Goal: Task Accomplishment & Management: Use online tool/utility

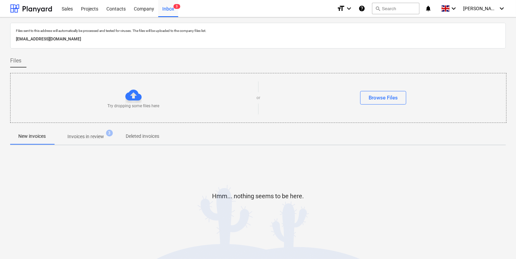
click at [309, 163] on div "Hmm... nothing seems to be here." at bounding box center [258, 201] width 496 height 102
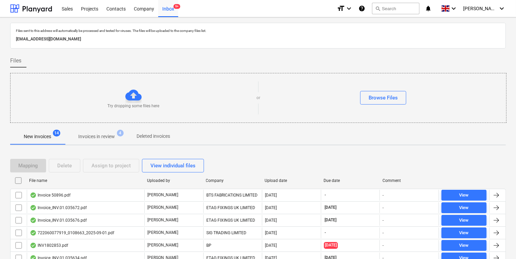
click at [114, 136] on p "Invoices in review" at bounding box center [96, 136] width 37 height 7
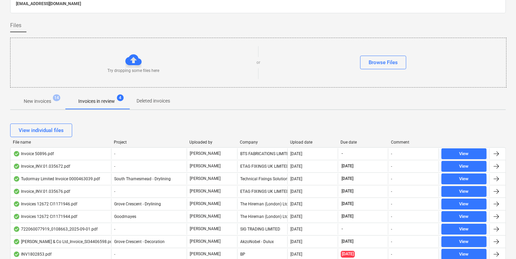
scroll to position [108, 0]
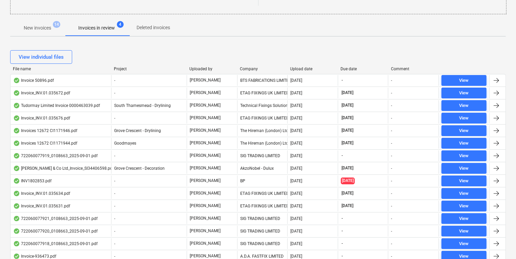
click at [246, 66] on div "Company" at bounding box center [262, 68] width 45 height 5
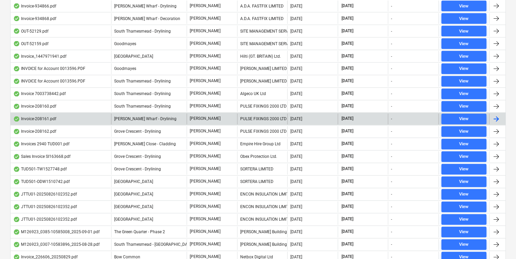
scroll to position [1153, 0]
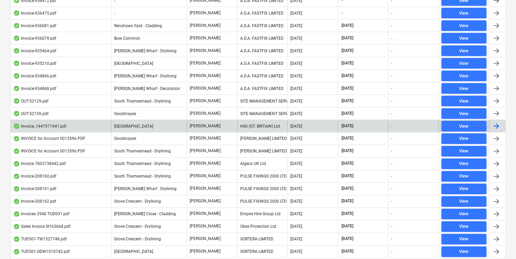
click at [255, 121] on div "Hilti (GT. BRITAIN) Ltd." at bounding box center [262, 126] width 50 height 11
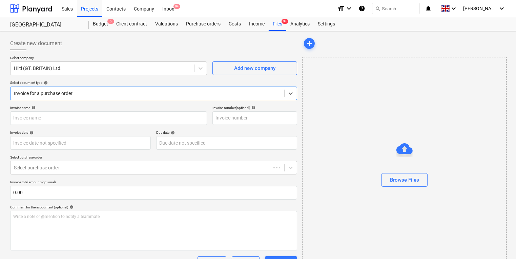
type input "1447971941"
type input "[DATE]"
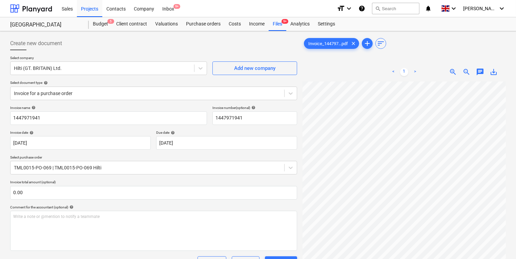
scroll to position [23, 0]
click at [174, 6] on span "9+" at bounding box center [176, 6] width 7 height 5
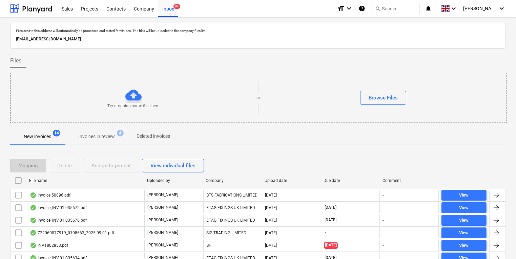
click at [121, 128] on button "Invoices in review 4" at bounding box center [97, 136] width 64 height 16
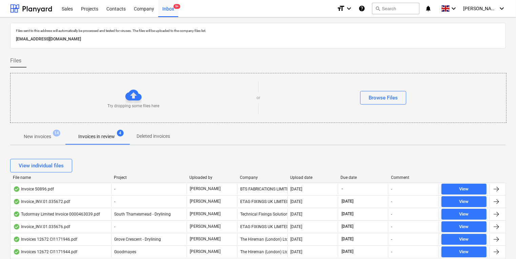
scroll to position [4, 0]
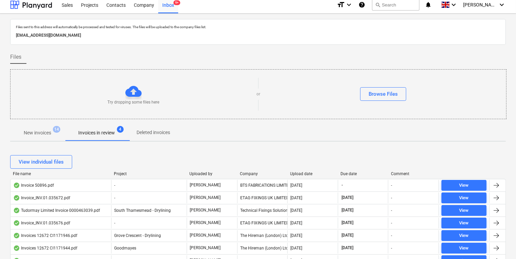
click at [302, 173] on div "Upload date" at bounding box center [312, 173] width 45 height 5
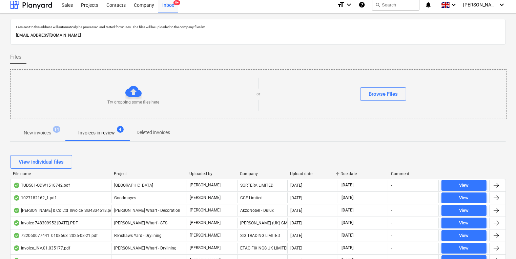
click at [242, 174] on div at bounding box center [237, 173] width 12 height 5
click at [270, 168] on div "View individual files" at bounding box center [258, 161] width 496 height 19
drag, startPoint x: 239, startPoint y: 167, endPoint x: 247, endPoint y: 169, distance: 8.4
click at [239, 167] on div "View individual files" at bounding box center [258, 162] width 496 height 14
click at [248, 172] on div "Company" at bounding box center [262, 173] width 45 height 5
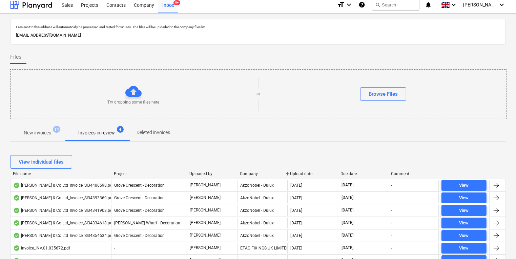
click at [249, 174] on div "Company" at bounding box center [262, 173] width 45 height 5
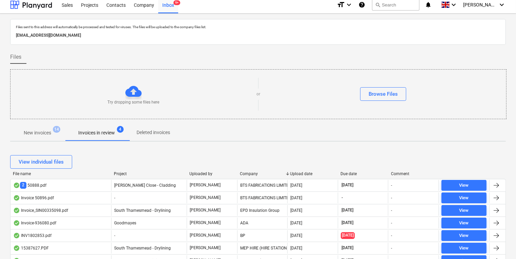
click at [249, 174] on div "Company" at bounding box center [262, 173] width 45 height 5
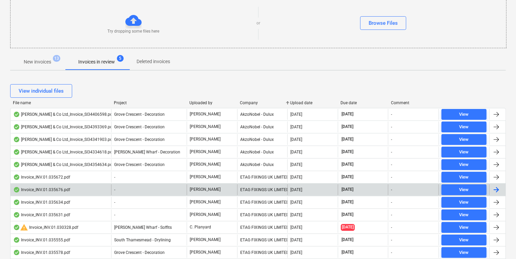
scroll to position [0, 0]
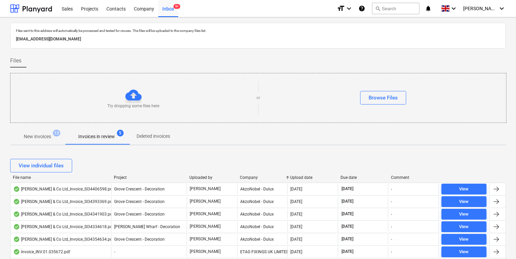
click at [28, 137] on p "New invoices" at bounding box center [37, 136] width 27 height 7
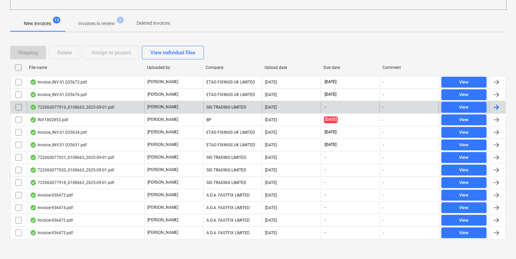
scroll to position [116, 0]
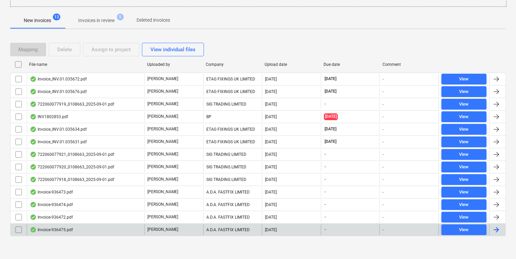
click at [106, 231] on div "Invoice-936475.pdf" at bounding box center [86, 229] width 118 height 11
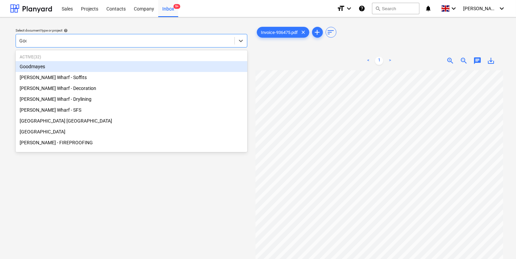
type input "Good"
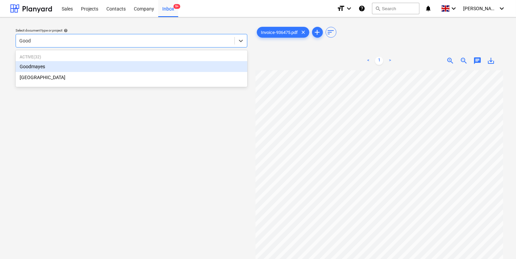
click at [144, 69] on div "Goodmayes" at bounding box center [132, 66] width 232 height 11
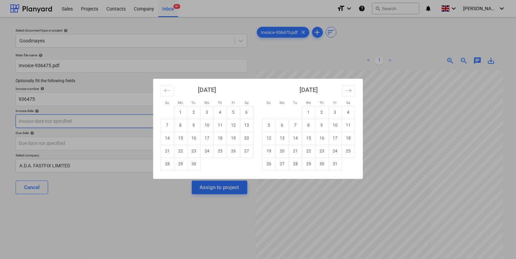
click at [141, 122] on body "Sales Projects Contacts Company Inbox 9+ format_size keyboard_arrow_down help s…" at bounding box center [258, 129] width 516 height 259
click at [192, 111] on td "2" at bounding box center [193, 112] width 13 height 13
type input "[DATE]"
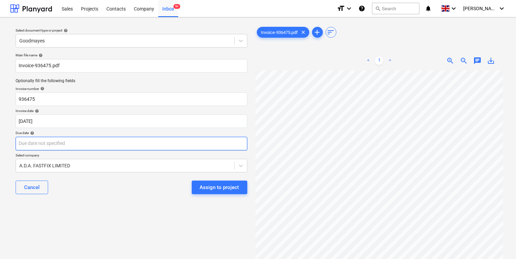
click at [181, 144] on body "Sales Projects Contacts Company Inbox 9+ format_size keyboard_arrow_down help s…" at bounding box center [258, 129] width 516 height 259
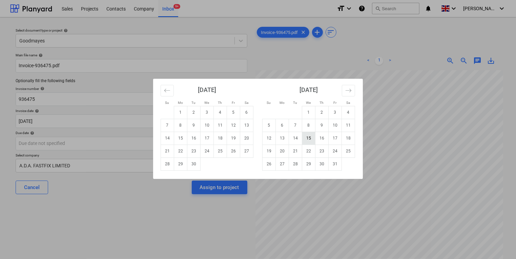
click at [310, 139] on td "15" at bounding box center [308, 137] width 13 height 13
type input "[DATE]"
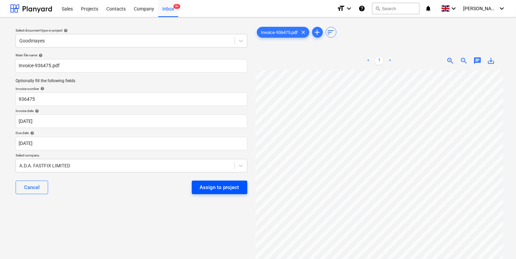
click at [239, 184] on div "Assign to project" at bounding box center [219, 187] width 39 height 9
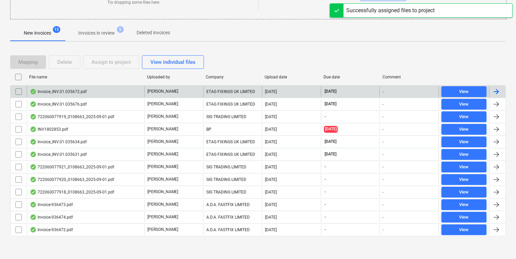
click at [137, 88] on div "Invoice_INV.01.035672.pdf" at bounding box center [86, 91] width 118 height 11
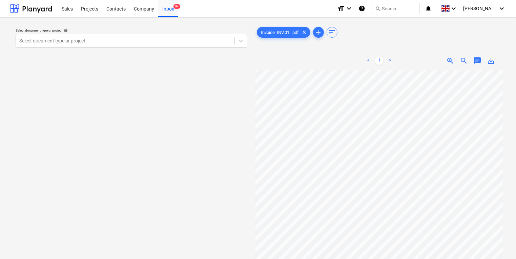
scroll to position [6, 15]
click at [92, 42] on div at bounding box center [125, 40] width 212 height 7
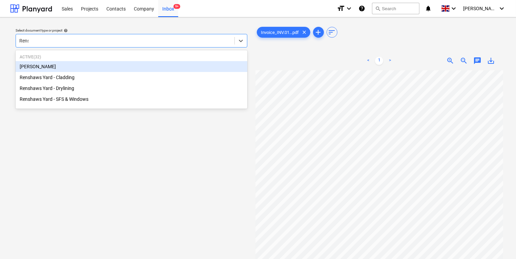
type input "Rensh"
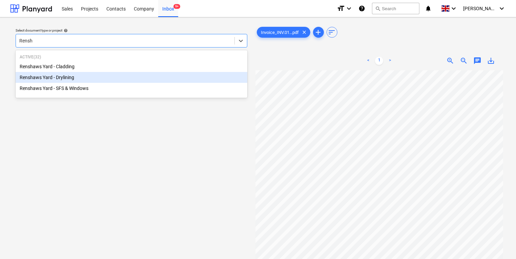
click at [96, 82] on div "Renshaws Yard - Drylining" at bounding box center [132, 77] width 232 height 11
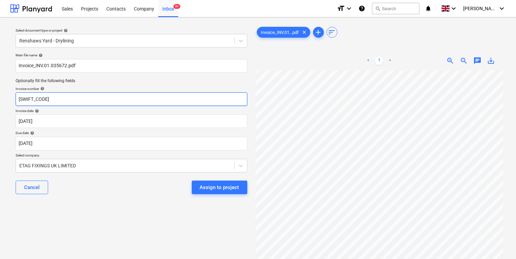
drag, startPoint x: 90, startPoint y: 102, endPoint x: -41, endPoint y: 86, distance: 131.3
click at [0, 86] on html "Sales Projects Contacts Company Inbox 9+ format_size keyboard_arrow_down help s…" at bounding box center [258, 129] width 516 height 259
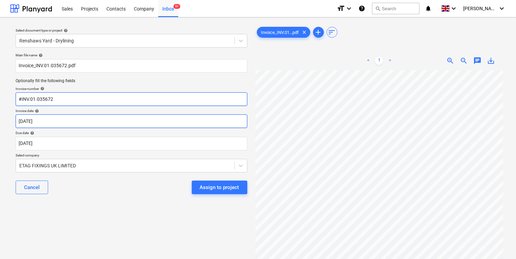
type input "#INV.01.035672"
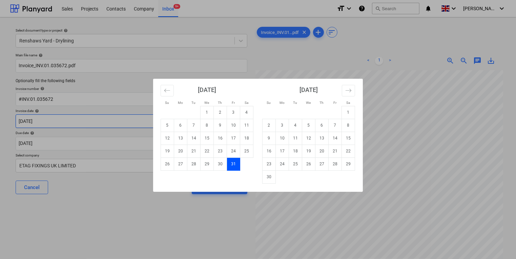
click at [122, 117] on body "Sales Projects Contacts Company Inbox 9+ format_size keyboard_arrow_down help s…" at bounding box center [258, 129] width 516 height 259
click at [168, 85] on button "Move backward to switch to the previous month." at bounding box center [167, 91] width 13 height 12
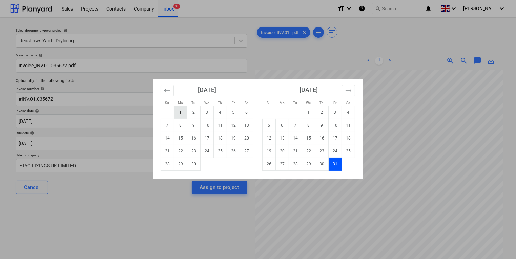
click at [178, 108] on td "1" at bounding box center [180, 112] width 13 height 13
type input "[DATE]"
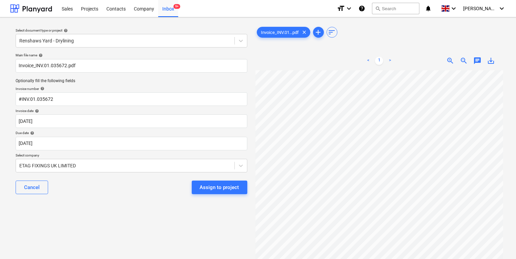
click at [140, 181] on div "Cancel Assign to project" at bounding box center [132, 187] width 232 height 24
click at [198, 188] on button "Assign to project" at bounding box center [220, 187] width 56 height 14
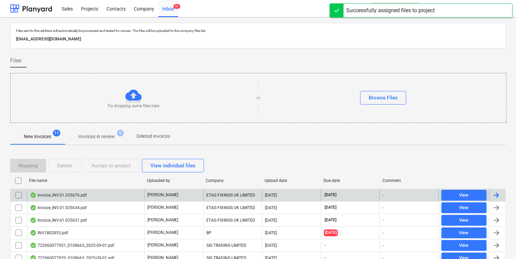
click at [157, 198] on div "[PERSON_NAME]" at bounding box center [173, 194] width 59 height 11
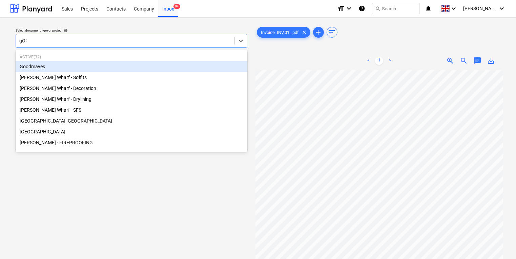
type input "gOOD"
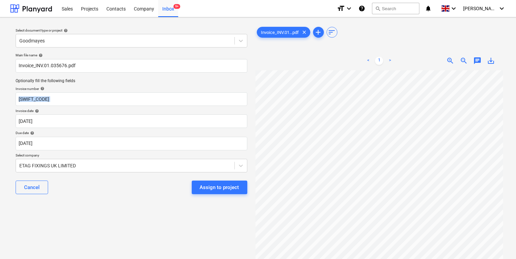
drag, startPoint x: 149, startPoint y: 90, endPoint x: -47, endPoint y: 110, distance: 197.2
click at [0, 110] on html "Sales Projects Contacts Company Inbox 9+ format_size keyboard_arrow_down help s…" at bounding box center [258, 129] width 516 height 259
click at [145, 100] on input "[SWIFT_CODE]" at bounding box center [132, 99] width 232 height 14
drag, startPoint x: 87, startPoint y: 100, endPoint x: 12, endPoint y: 101, distance: 75.2
click at [12, 101] on div "Select document type or project help Goodmayes Main file name help Invoice_INV.…" at bounding box center [131, 168] width 243 height 290
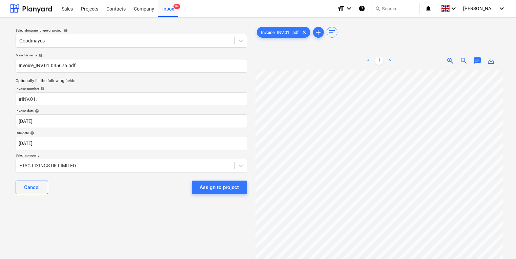
scroll to position [0, 15]
click at [141, 102] on input "#INV.01." at bounding box center [132, 99] width 232 height 14
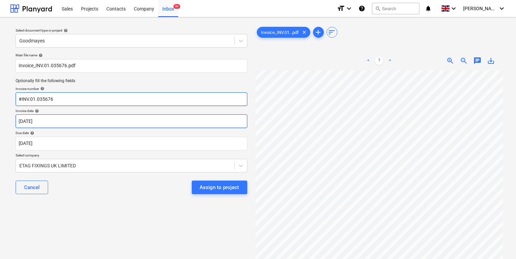
type input "#INV.01.035676"
click at [146, 122] on body "Sales Projects Contacts Company Inbox 9+ format_size keyboard_arrow_down help s…" at bounding box center [258, 129] width 516 height 259
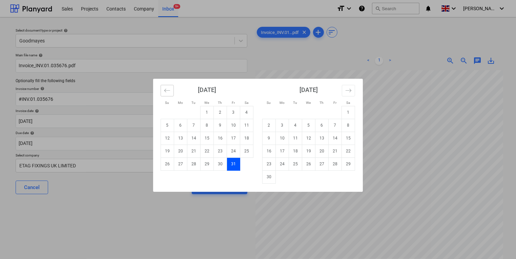
click at [165, 91] on icon "Move backward to switch to the previous month." at bounding box center [167, 89] width 6 height 3
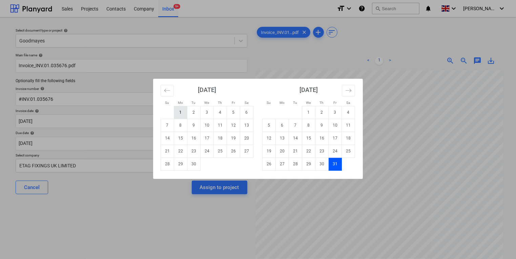
click at [177, 110] on td "1" at bounding box center [180, 112] width 13 height 13
type input "[DATE]"
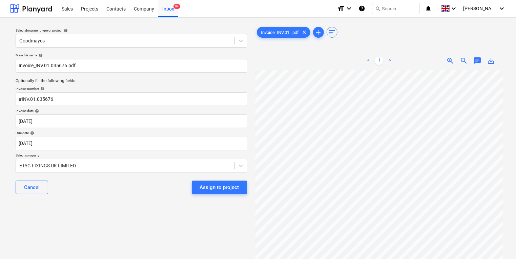
click at [143, 207] on div "Select document type or project help Goodmayes Main file name help Invoice_INV.…" at bounding box center [131, 168] width 243 height 290
click at [199, 190] on button "Assign to project" at bounding box center [220, 187] width 56 height 14
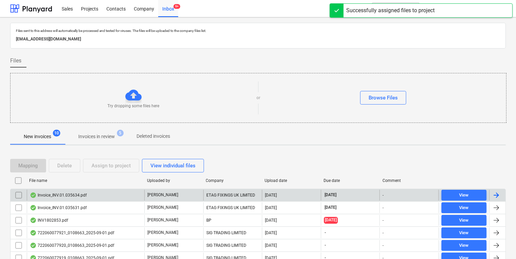
click at [193, 195] on div "[PERSON_NAME]" at bounding box center [173, 194] width 59 height 11
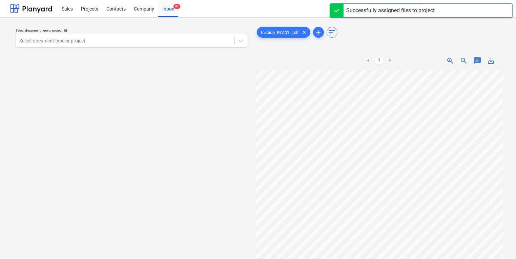
scroll to position [5, 15]
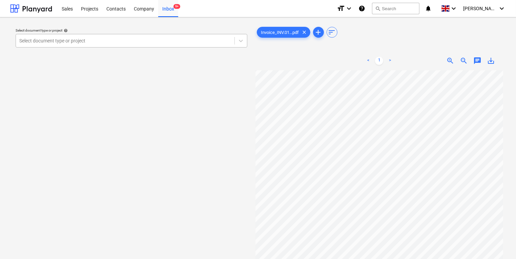
click at [191, 40] on div at bounding box center [125, 40] width 212 height 7
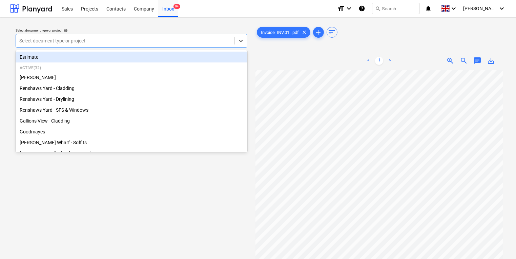
type input "c"
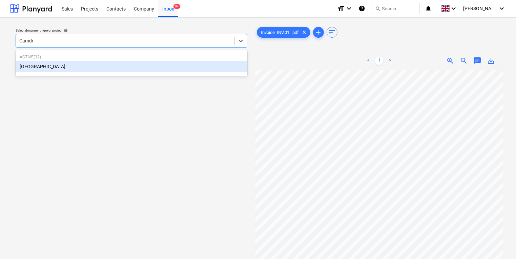
type input "[GEOGRAPHIC_DATA]"
click at [183, 65] on div "[GEOGRAPHIC_DATA]" at bounding box center [132, 66] width 232 height 11
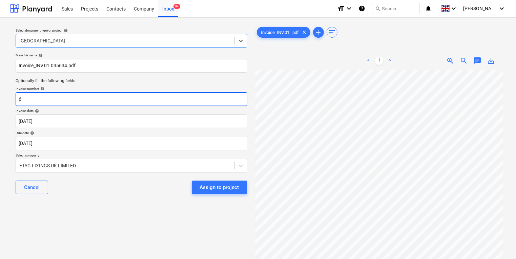
click at [164, 102] on input "6" at bounding box center [132, 99] width 232 height 14
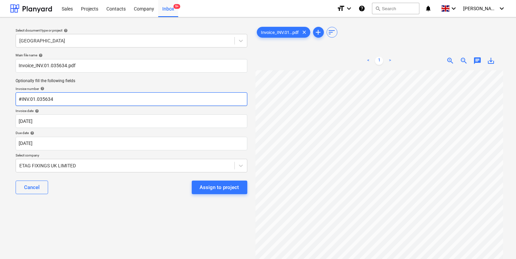
type input "#INV.01.035634"
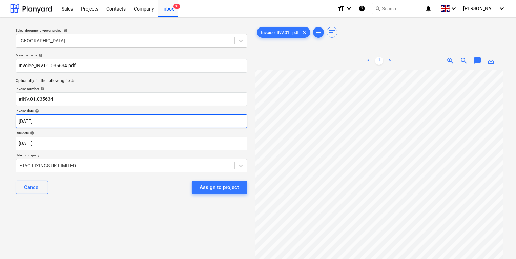
click at [168, 122] on body "Sales Projects Contacts Company Inbox 9+ format_size keyboard_arrow_down help s…" at bounding box center [258, 129] width 516 height 259
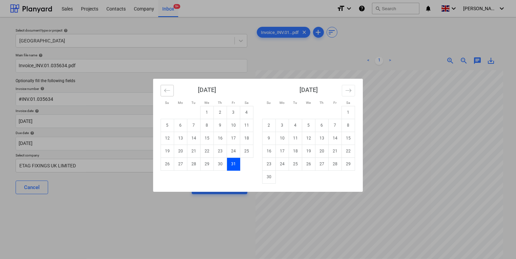
click at [168, 91] on icon "Move backward to switch to the previous month." at bounding box center [167, 90] width 6 height 6
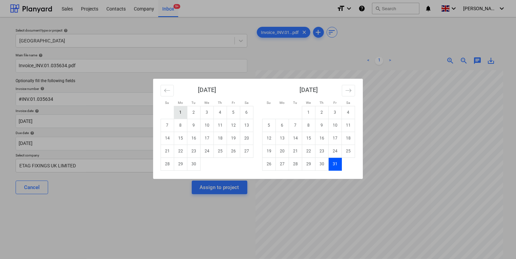
click at [180, 108] on td "1" at bounding box center [180, 112] width 13 height 13
type input "[DATE]"
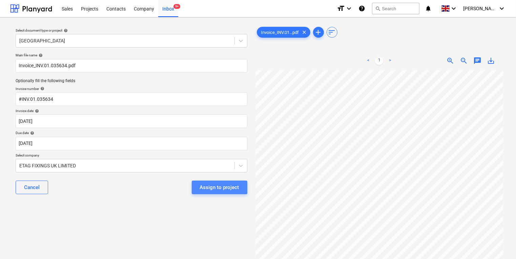
click at [211, 184] on div "Assign to project" at bounding box center [219, 187] width 39 height 9
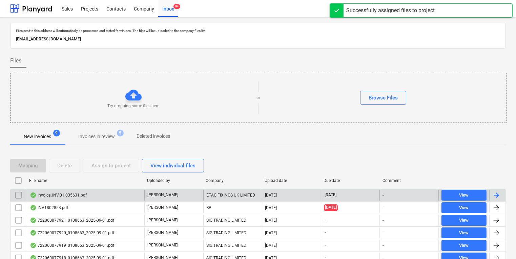
click at [103, 198] on div "Invoice_INV.01.035631.pdf" at bounding box center [86, 194] width 118 height 11
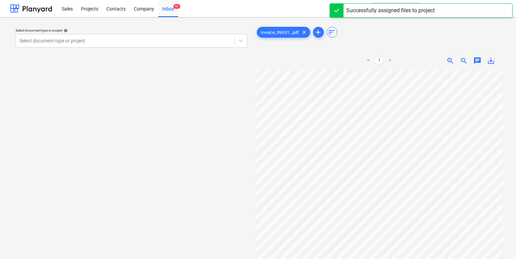
scroll to position [0, 14]
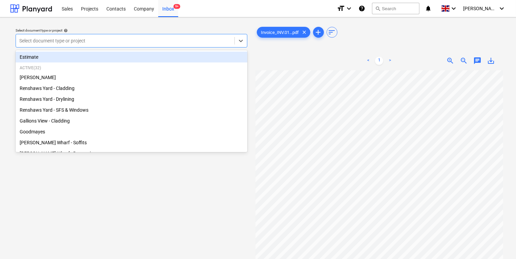
click at [111, 38] on div at bounding box center [125, 40] width 212 height 7
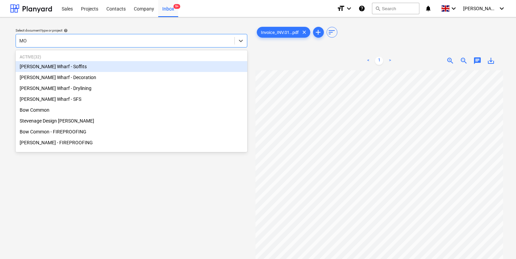
type input "MON"
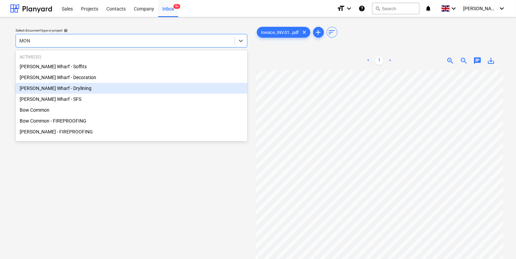
click at [111, 86] on div "[PERSON_NAME] Wharf - Drylining" at bounding box center [132, 88] width 232 height 11
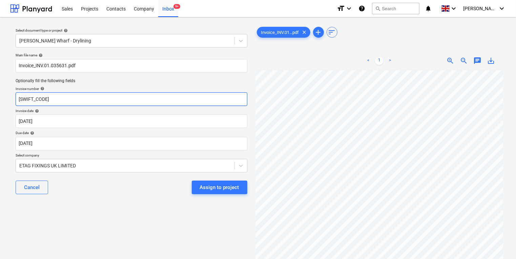
drag, startPoint x: 70, startPoint y: 102, endPoint x: -14, endPoint y: 96, distance: 83.9
click at [0, 96] on html "Sales Projects Contacts Company Inbox 9+ format_size keyboard_arrow_down help s…" at bounding box center [258, 129] width 516 height 259
type input "#INV.01.035631"
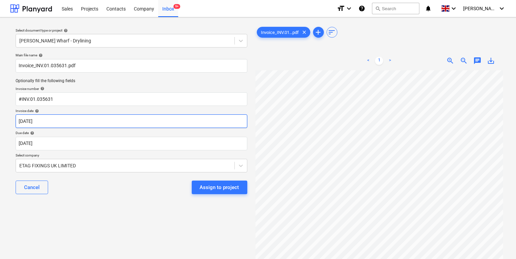
click at [161, 124] on body "Sales Projects Contacts Company Inbox 9+ format_size keyboard_arrow_down help s…" at bounding box center [258, 129] width 516 height 259
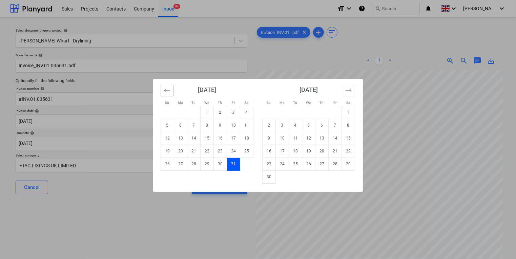
click at [164, 94] on button "Move backward to switch to the previous month." at bounding box center [167, 91] width 13 height 12
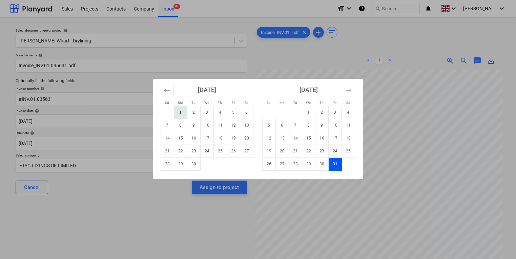
click at [177, 107] on td "1" at bounding box center [180, 112] width 13 height 13
type input "[DATE]"
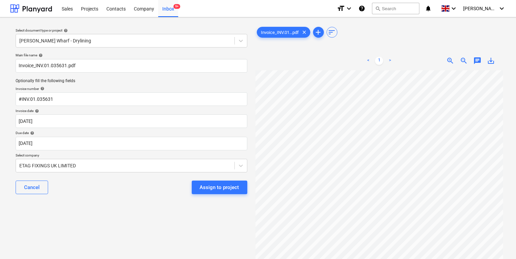
click at [140, 192] on div "Cancel Assign to project" at bounding box center [132, 187] width 232 height 24
click at [216, 187] on div "Assign to project" at bounding box center [219, 187] width 39 height 9
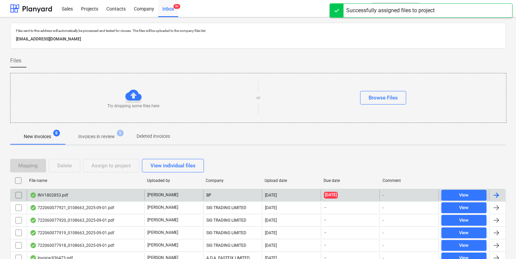
click at [175, 193] on div "[PERSON_NAME]" at bounding box center [173, 194] width 59 height 11
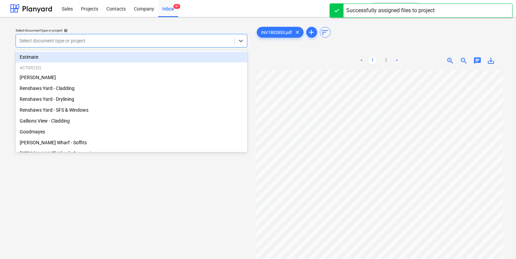
click at [145, 39] on div at bounding box center [125, 40] width 212 height 7
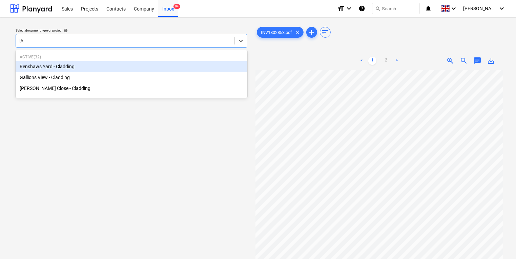
type input "l"
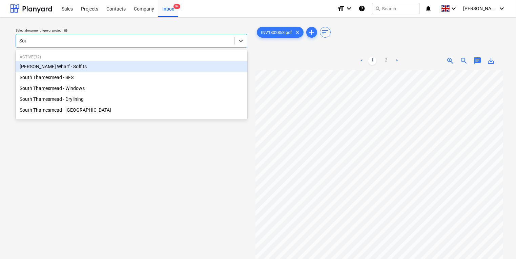
type input "South"
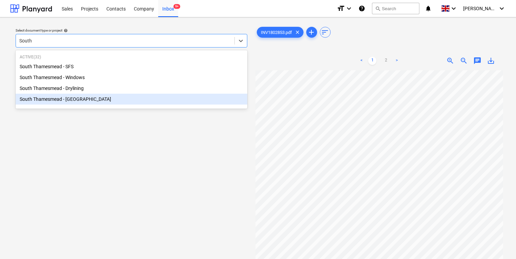
click at [140, 103] on div "South Thamesmead - [GEOGRAPHIC_DATA]" at bounding box center [132, 99] width 232 height 11
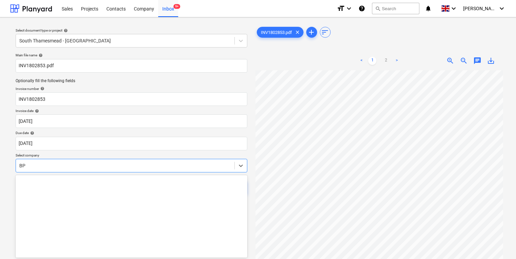
scroll to position [19, 0]
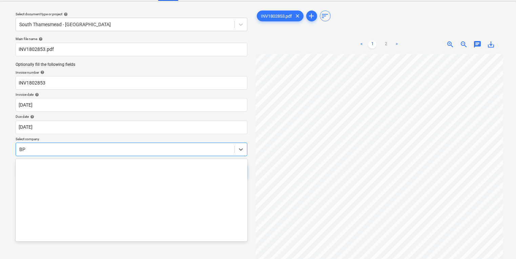
click at [124, 168] on body "Sales Projects Contacts Company Inbox 9+ format_size keyboard_arrow_down help s…" at bounding box center [258, 113] width 516 height 259
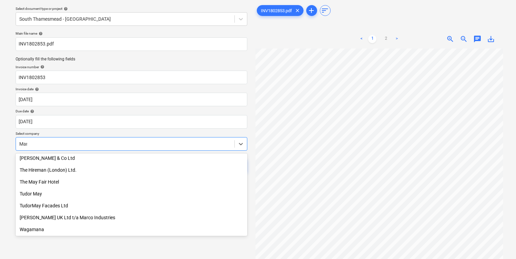
scroll to position [156, 0]
type input "[PERSON_NAME]"
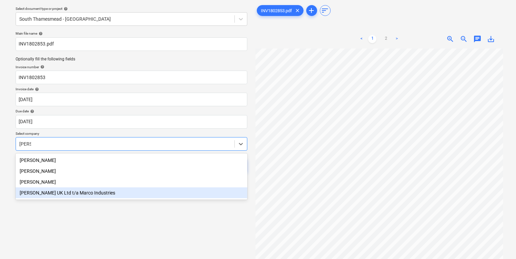
click at [117, 196] on div "[PERSON_NAME] UK Ltd t/a Marco Industries" at bounding box center [132, 192] width 232 height 11
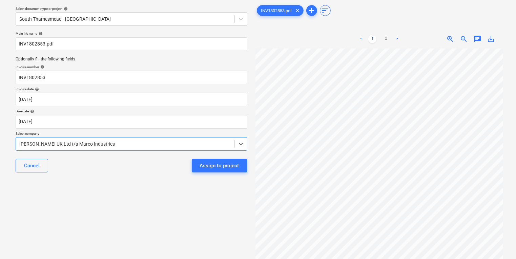
click at [117, 196] on div "Select document type or project help [GEOGRAPHIC_DATA] - Soffits Main file name…" at bounding box center [131, 146] width 243 height 290
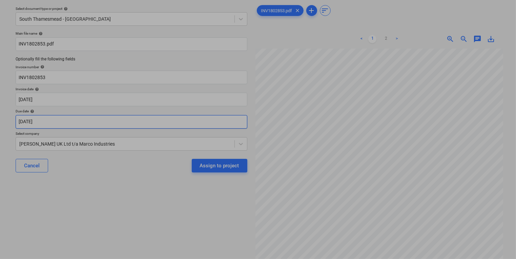
click at [134, 119] on body "Sales Projects Contacts Company Inbox 9+ format_size keyboard_arrow_down help s…" at bounding box center [258, 107] width 516 height 259
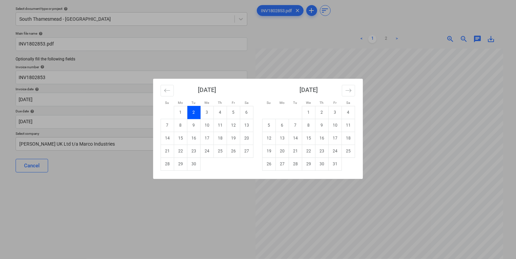
click at [342, 163] on td "Calendar" at bounding box center [348, 163] width 13 height 13
click at [333, 163] on td "31" at bounding box center [335, 163] width 13 height 13
type input "[DATE]"
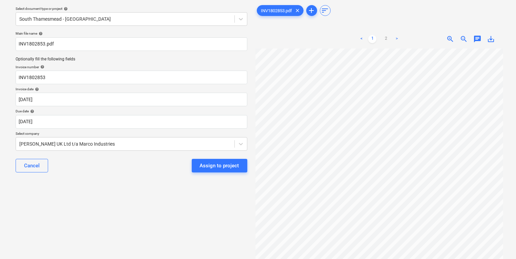
click at [146, 170] on div "Cancel Assign to project" at bounding box center [132, 165] width 232 height 24
click at [227, 166] on div "Assign to project" at bounding box center [219, 165] width 39 height 9
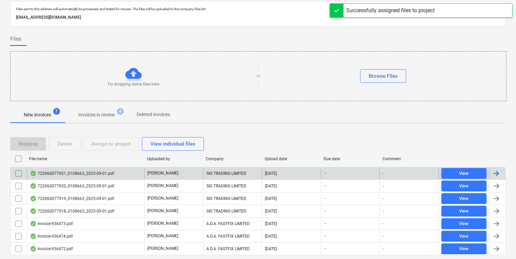
click at [260, 171] on div "SIG TRADING LIMITED" at bounding box center [232, 173] width 59 height 11
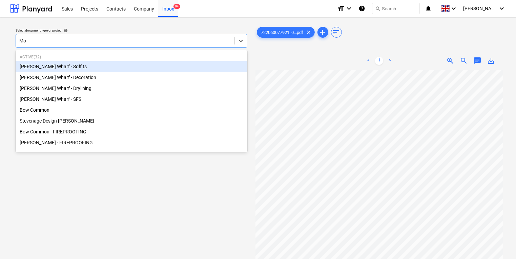
type input "Mon"
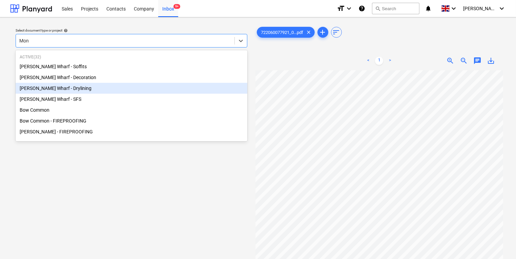
click at [103, 87] on div "[PERSON_NAME] Wharf - Drylining" at bounding box center [132, 88] width 232 height 11
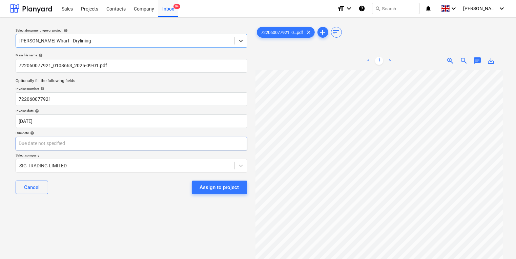
click at [88, 148] on body "Sales Projects Contacts Company Inbox 9+ format_size keyboard_arrow_down help s…" at bounding box center [258, 129] width 516 height 259
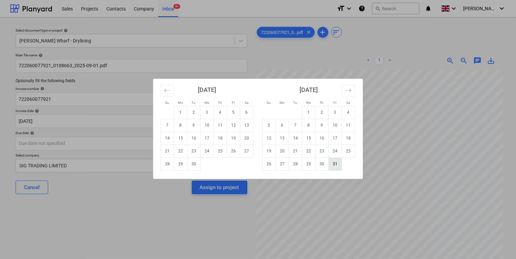
click at [336, 165] on td "31" at bounding box center [335, 163] width 13 height 13
type input "[DATE]"
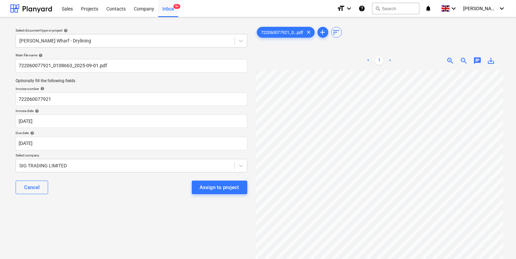
click at [210, 185] on div "Assign to project" at bounding box center [219, 187] width 39 height 9
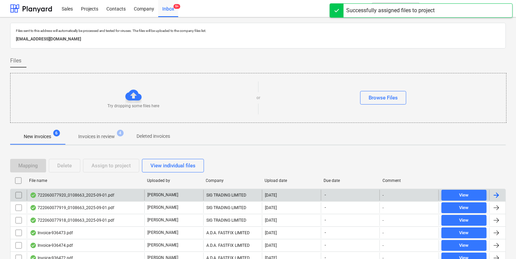
click at [96, 192] on div "722060077920_0108663_2025-09-01.pdf" at bounding box center [72, 194] width 84 height 5
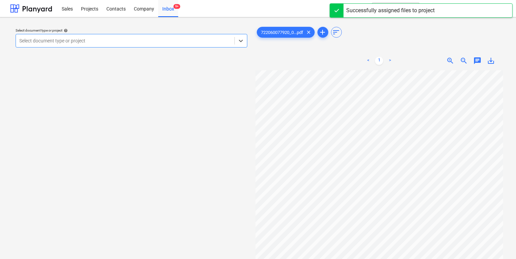
click at [105, 35] on div "Select document type or project" at bounding box center [132, 41] width 232 height 14
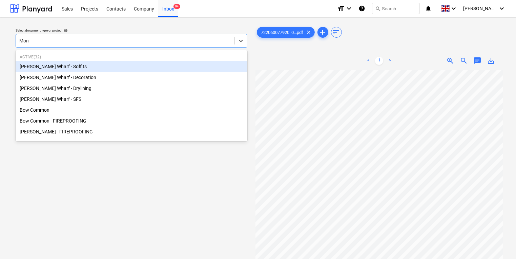
type input "Mont"
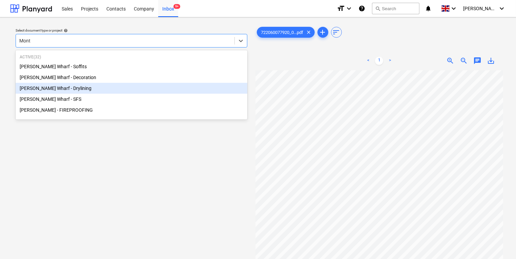
click at [99, 88] on div "[PERSON_NAME] Wharf - Drylining" at bounding box center [132, 88] width 232 height 11
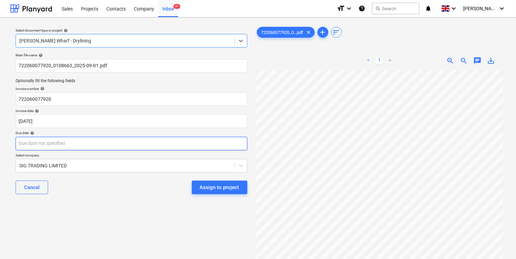
click at [98, 141] on body "Sales Projects Contacts Company Inbox 9+ format_size keyboard_arrow_down help s…" at bounding box center [258, 129] width 516 height 259
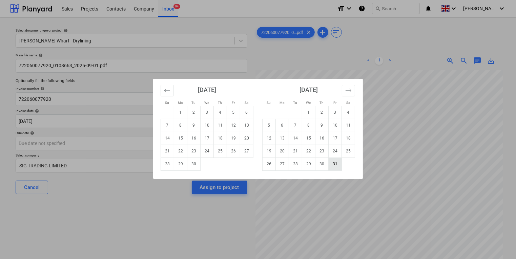
click at [334, 167] on td "31" at bounding box center [335, 163] width 13 height 13
type input "[DATE]"
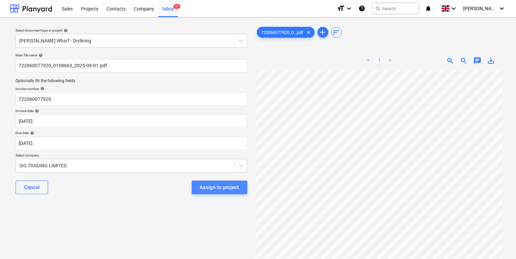
click at [223, 185] on div "Assign to project" at bounding box center [219, 187] width 39 height 9
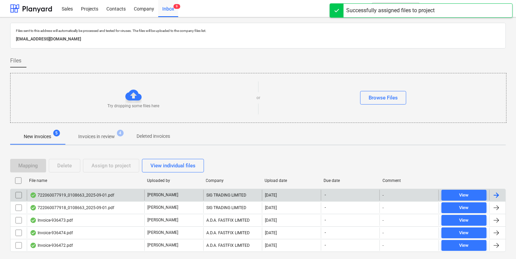
click at [104, 195] on div "722060077919_0108663_2025-09-01.pdf" at bounding box center [72, 194] width 84 height 5
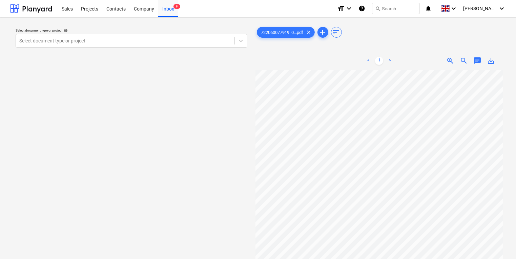
click at [168, 48] on div "Select document type or project help Select document type or project" at bounding box center [131, 37] width 237 height 25
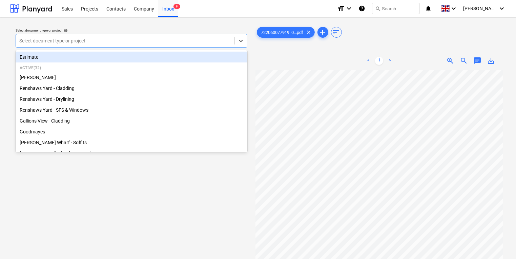
click at [216, 37] on div at bounding box center [125, 40] width 212 height 7
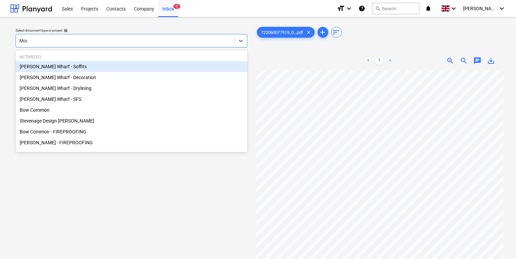
type input "Mont"
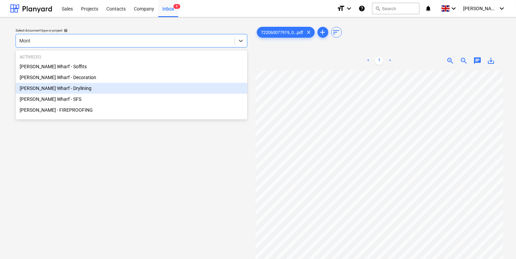
click at [112, 87] on div "[PERSON_NAME] Wharf - Drylining" at bounding box center [132, 88] width 232 height 11
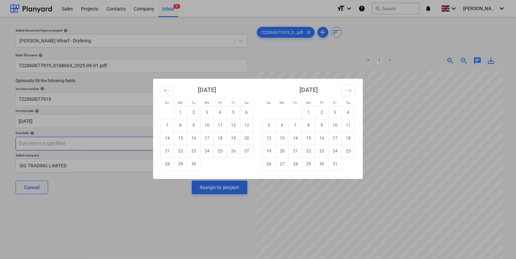
click at [83, 138] on body "Sales Projects Contacts Company Inbox 9 format_size keyboard_arrow_down help se…" at bounding box center [258, 129] width 516 height 259
click at [336, 168] on td "31" at bounding box center [335, 163] width 13 height 13
type input "[DATE]"
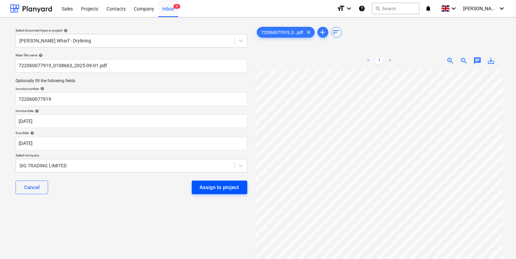
click at [233, 189] on div "Assign to project" at bounding box center [219, 187] width 39 height 9
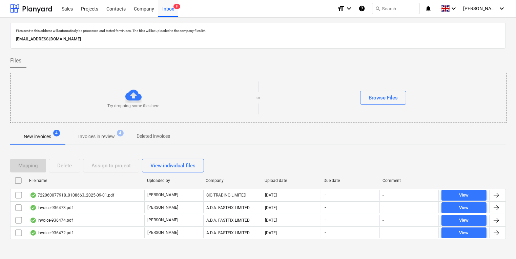
click at [233, 189] on div "SIG TRADING LIMITED" at bounding box center [232, 194] width 59 height 11
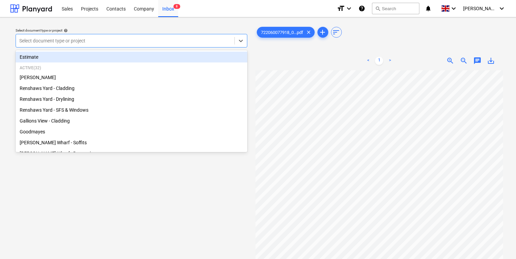
click at [167, 43] on div at bounding box center [125, 40] width 212 height 7
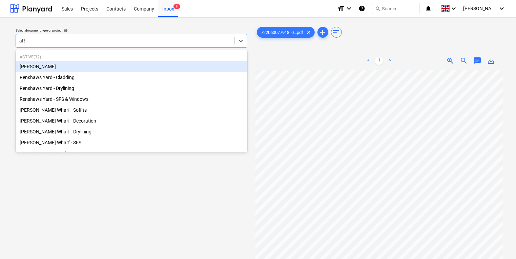
type input "a"
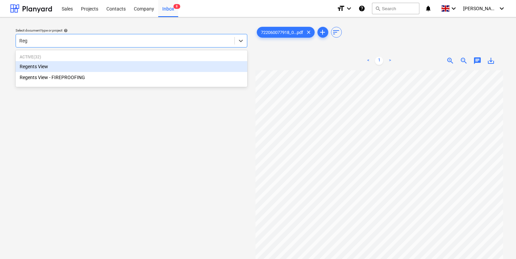
type input "Rege"
click at [163, 64] on div "Regents View" at bounding box center [132, 66] width 232 height 11
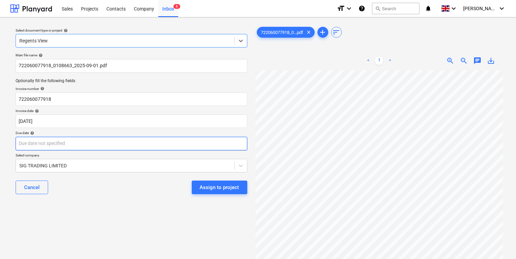
click at [147, 143] on body "Sales Projects Contacts Company Inbox 8 format_size keyboard_arrow_down help se…" at bounding box center [258, 129] width 516 height 259
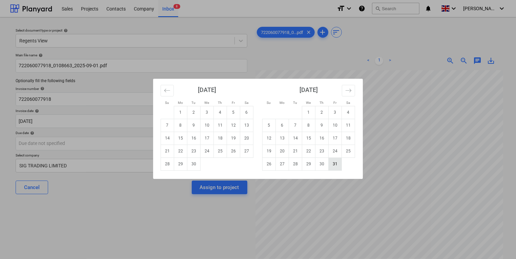
click at [340, 167] on td "31" at bounding box center [335, 163] width 13 height 13
type input "[DATE]"
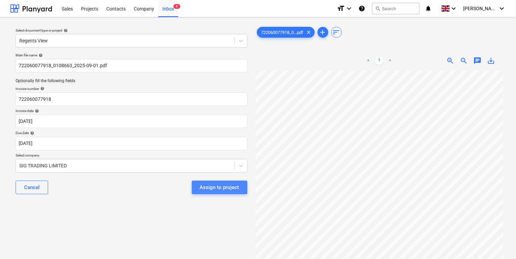
click at [222, 190] on div "Assign to project" at bounding box center [219, 187] width 39 height 9
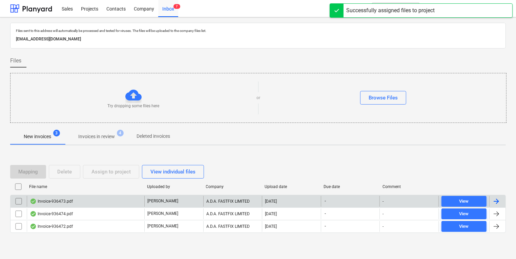
click at [145, 201] on div "[PERSON_NAME]" at bounding box center [173, 201] width 59 height 11
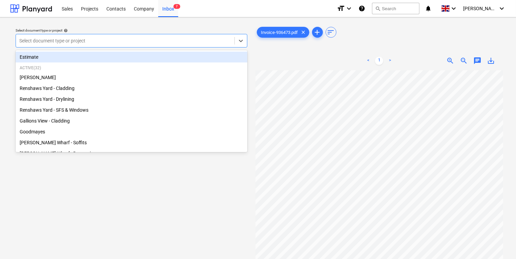
click at [147, 40] on div at bounding box center [125, 40] width 212 height 7
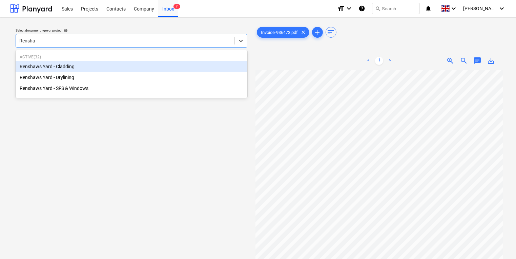
type input "[PERSON_NAME]"
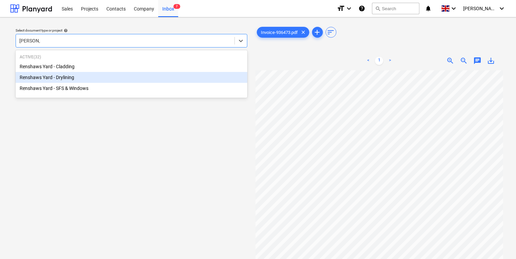
click at [146, 79] on div "Renshaws Yard - Drylining" at bounding box center [132, 77] width 232 height 11
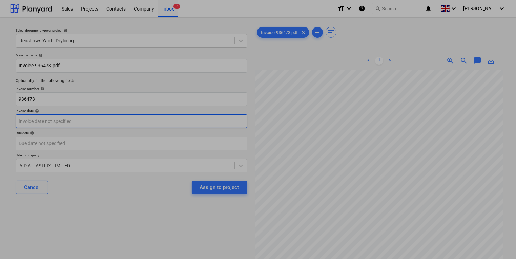
click at [141, 126] on body "Sales Projects Contacts Company Inbox 7 format_size keyboard_arrow_down help se…" at bounding box center [258, 129] width 516 height 259
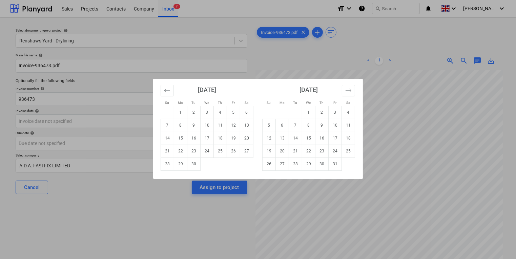
click at [198, 113] on td "2" at bounding box center [193, 112] width 13 height 13
type input "[DATE]"
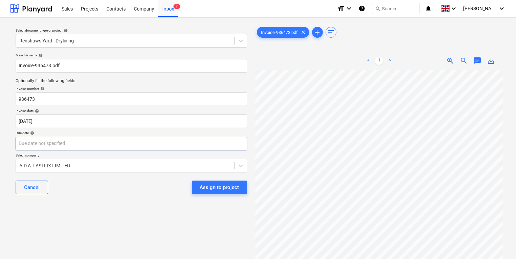
click at [171, 138] on body "Sales Projects Contacts Company Inbox 7 format_size keyboard_arrow_down help se…" at bounding box center [258, 129] width 516 height 259
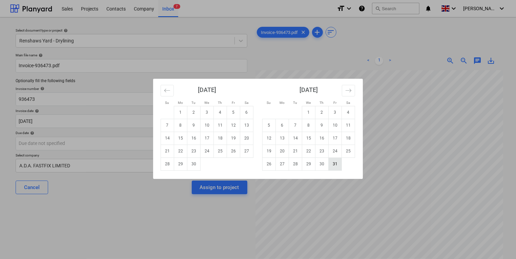
click at [334, 165] on td "31" at bounding box center [335, 163] width 13 height 13
type input "[DATE]"
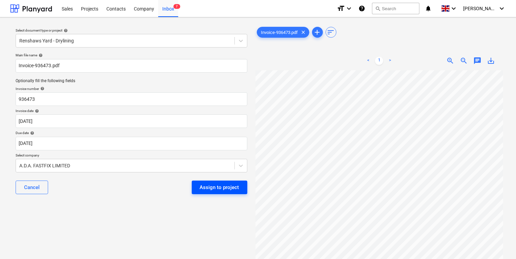
click at [207, 185] on div "Assign to project" at bounding box center [219, 187] width 39 height 9
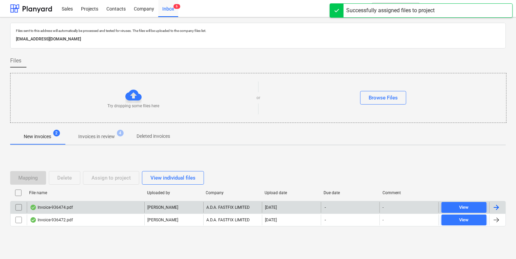
click at [192, 209] on div "[PERSON_NAME]" at bounding box center [173, 207] width 59 height 11
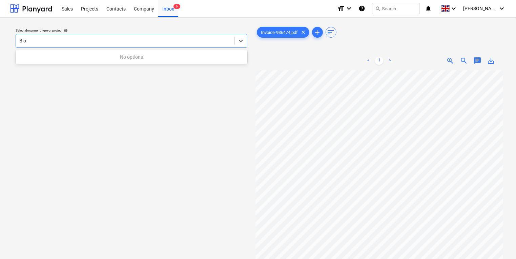
type input "B"
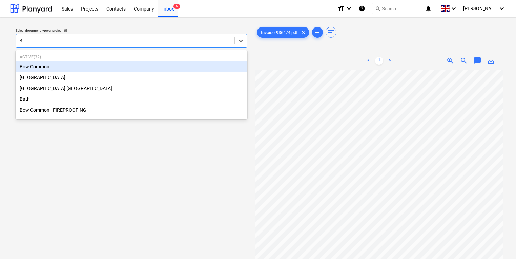
click at [97, 66] on div "Bow Common" at bounding box center [132, 66] width 232 height 11
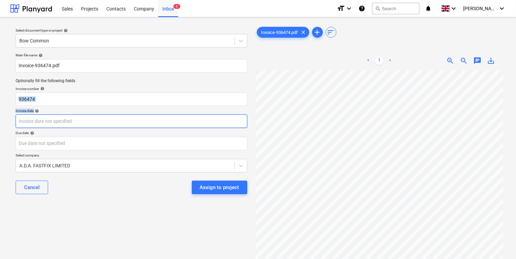
drag, startPoint x: 104, startPoint y: 110, endPoint x: 107, endPoint y: 117, distance: 6.5
click at [107, 117] on div "Main file name help Invoice-936474.pdf Optionally fill the following fields Inv…" at bounding box center [131, 126] width 237 height 152
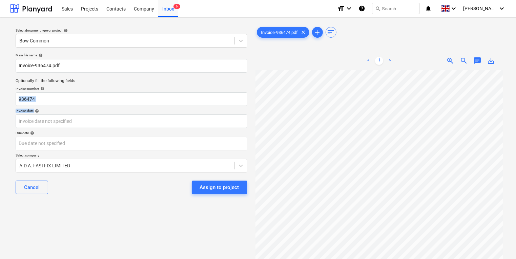
click at [108, 107] on div "Main file name help Invoice-936474.pdf Optionally fill the following fields Inv…" at bounding box center [131, 126] width 237 height 152
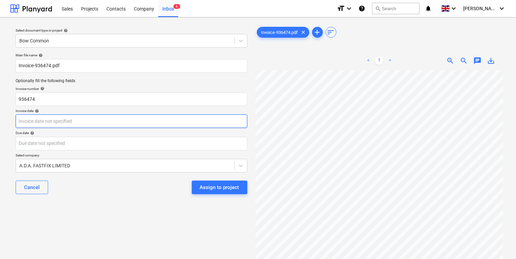
click at [107, 119] on body "Sales Projects Contacts Company Inbox 6 format_size keyboard_arrow_down help se…" at bounding box center [258, 129] width 516 height 259
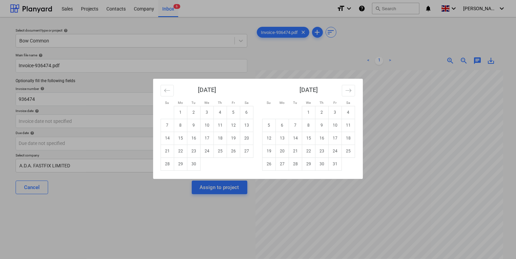
click at [191, 111] on td "2" at bounding box center [193, 112] width 13 height 13
type input "[DATE]"
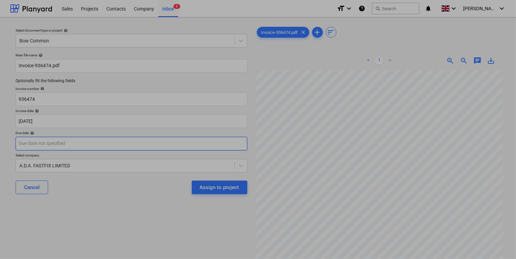
click at [177, 148] on body "Sales Projects Contacts Company Inbox 6 format_size keyboard_arrow_down help se…" at bounding box center [258, 129] width 516 height 259
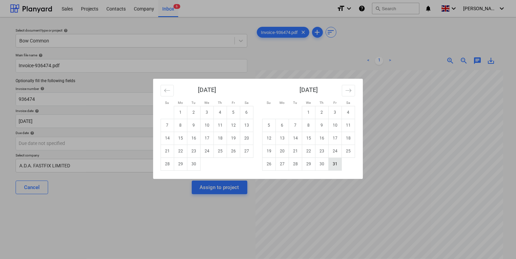
click at [338, 163] on td "31" at bounding box center [335, 163] width 13 height 13
type input "[DATE]"
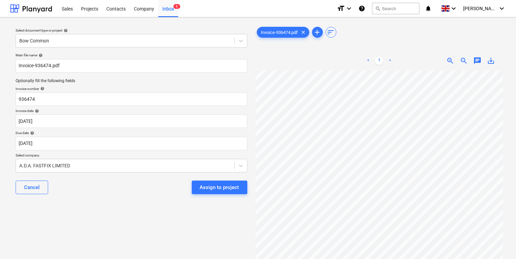
click at [211, 190] on div "Assign to project" at bounding box center [219, 187] width 39 height 9
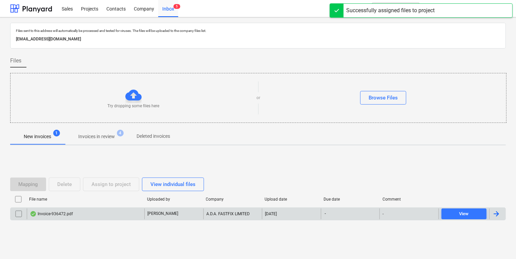
click at [141, 208] on div "Invoice-936472.pdf" at bounding box center [86, 213] width 118 height 11
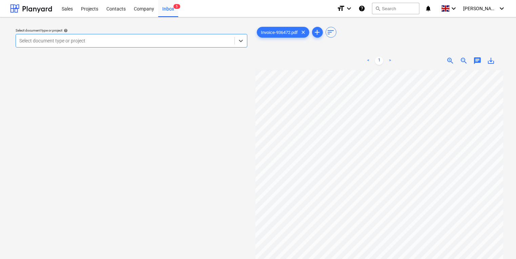
click at [110, 40] on div at bounding box center [125, 40] width 212 height 7
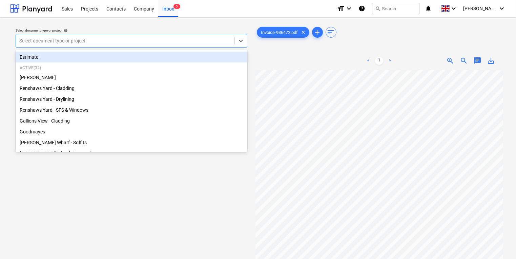
type input "e"
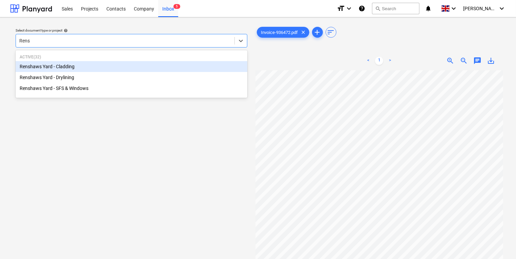
type input "Rensh"
click at [110, 65] on div "Renshaws Yard - Cladding" at bounding box center [132, 66] width 232 height 11
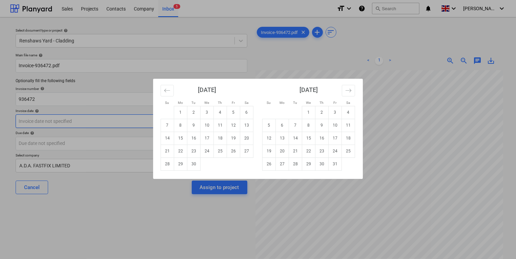
click at [102, 121] on body "Sales Projects Contacts Company Inbox 5 format_size keyboard_arrow_down help se…" at bounding box center [258, 129] width 516 height 259
click at [189, 111] on td "2" at bounding box center [193, 112] width 13 height 13
type input "[DATE]"
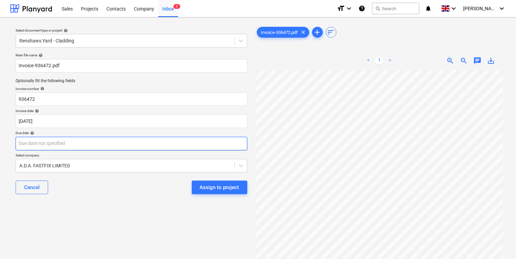
click at [165, 146] on body "Sales Projects Contacts Company Inbox 5 format_size keyboard_arrow_down help se…" at bounding box center [258, 129] width 516 height 259
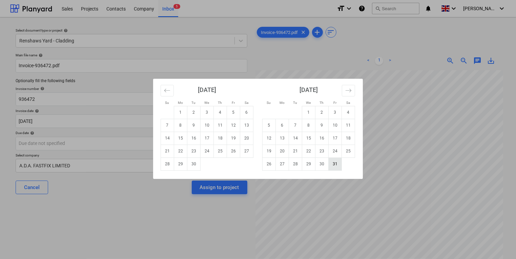
click at [338, 165] on td "31" at bounding box center [335, 163] width 13 height 13
type input "[DATE]"
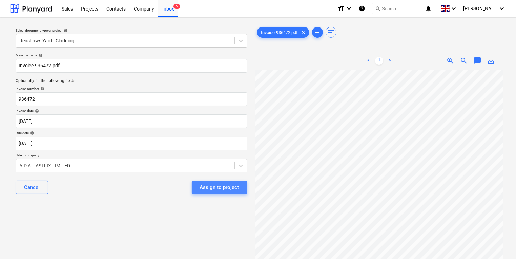
click at [222, 188] on div "Assign to project" at bounding box center [219, 187] width 39 height 9
